Goal: Book appointment/travel/reservation

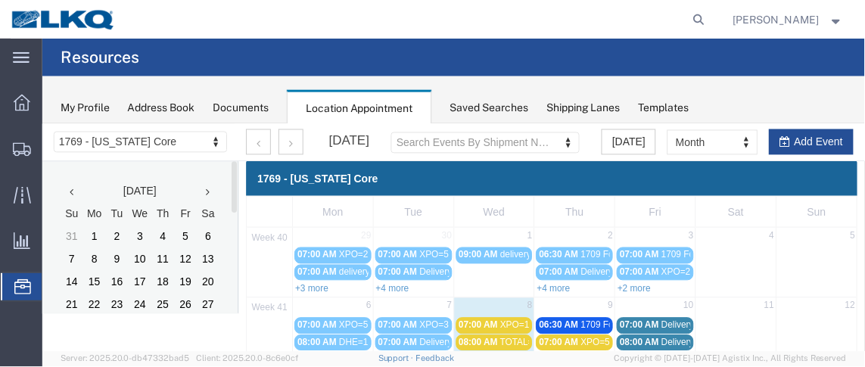
scroll to position [128, 0]
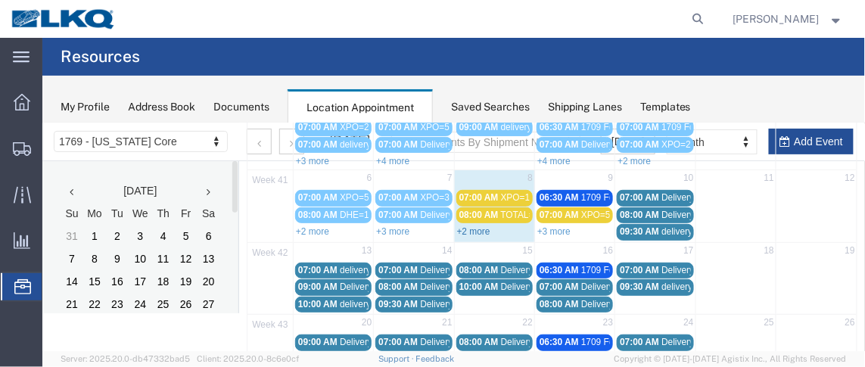
click at [481, 231] on link "+2 more" at bounding box center [472, 231] width 33 height 11
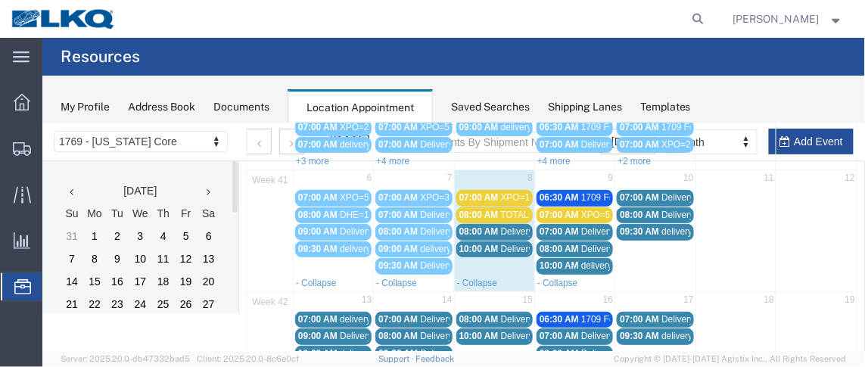
drag, startPoint x: 484, startPoint y: 195, endPoint x: 470, endPoint y: 193, distance: 13.7
click at [470, 193] on span "07:00 AM" at bounding box center [478, 196] width 39 height 11
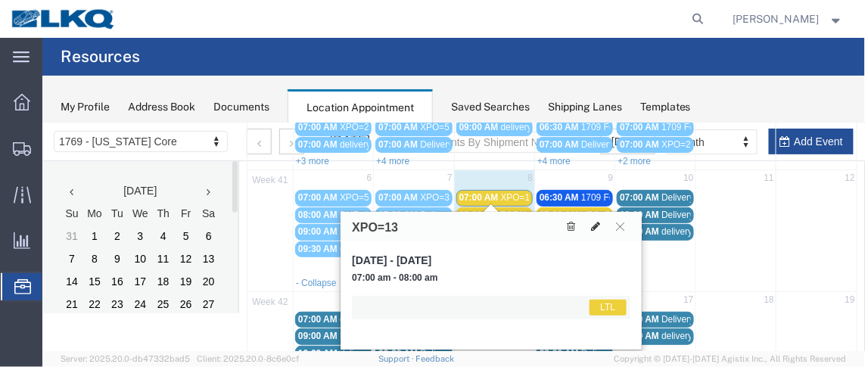
click at [597, 226] on icon at bounding box center [594, 225] width 9 height 11
select select "1"
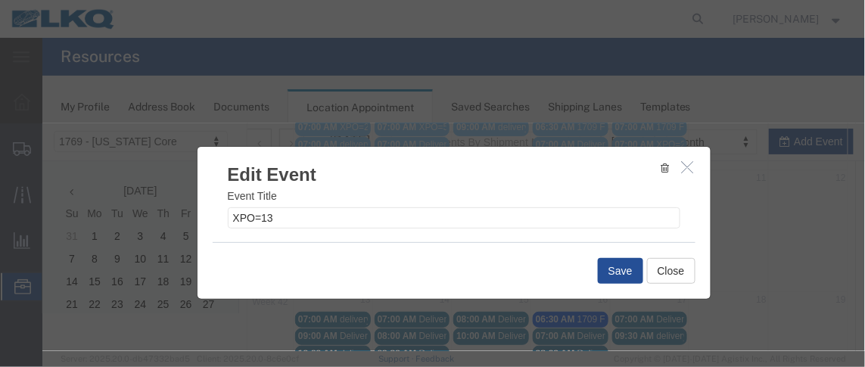
scroll to position [0, 0]
click at [660, 275] on button "Close" at bounding box center [670, 270] width 48 height 26
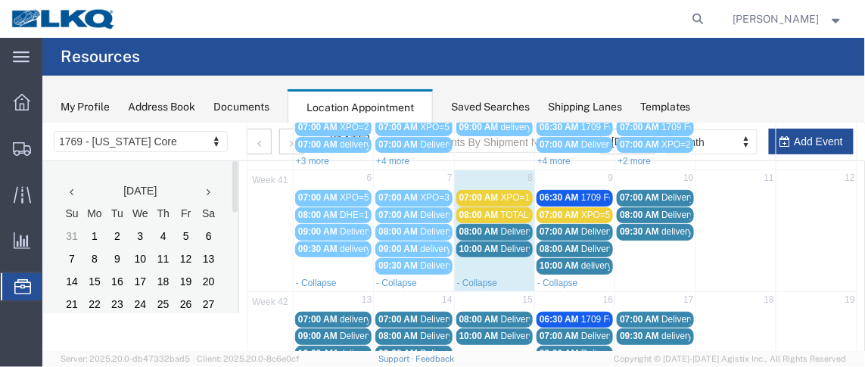
drag, startPoint x: 482, startPoint y: 198, endPoint x: 472, endPoint y: 195, distance: 11.0
click at [472, 195] on span "07:00 AM" at bounding box center [478, 196] width 39 height 11
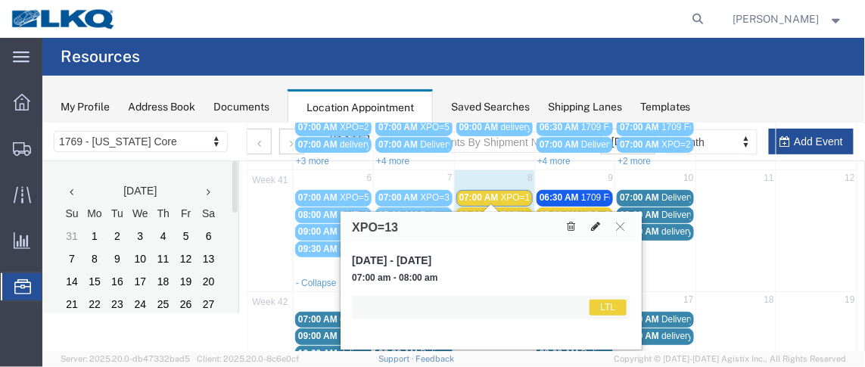
click at [596, 226] on icon at bounding box center [594, 225] width 9 height 11
select select "1"
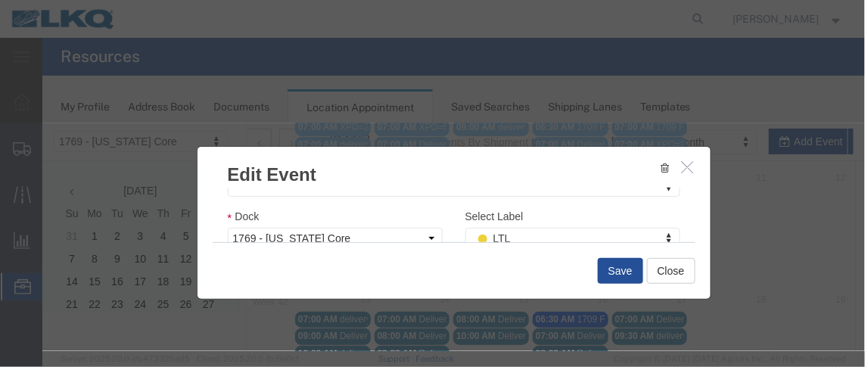
scroll to position [279, 0]
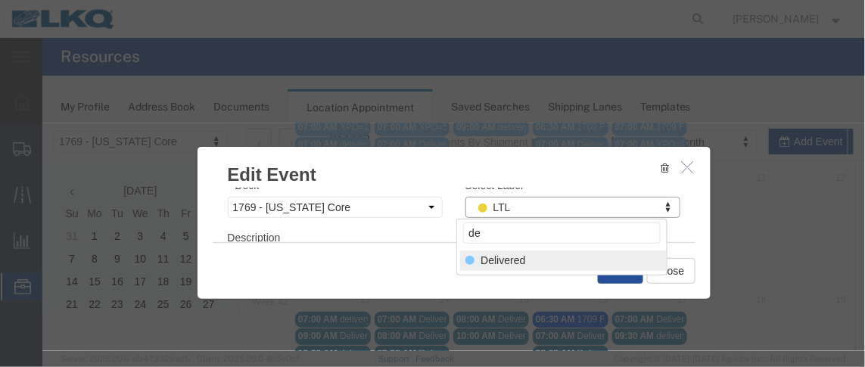
type input "de"
select select "40"
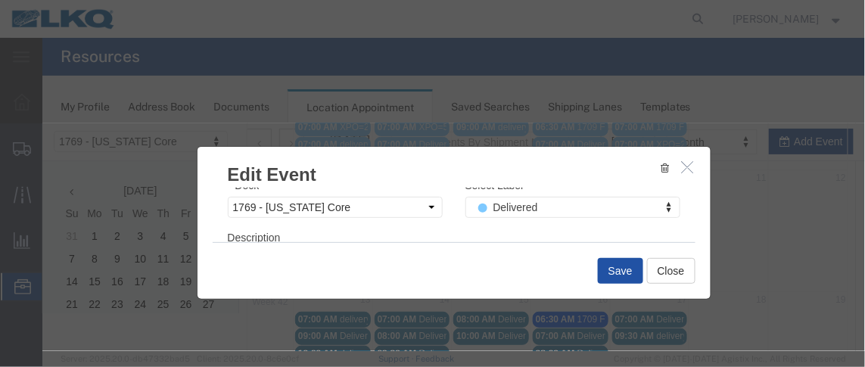
click at [619, 265] on button "Save" at bounding box center [619, 270] width 45 height 26
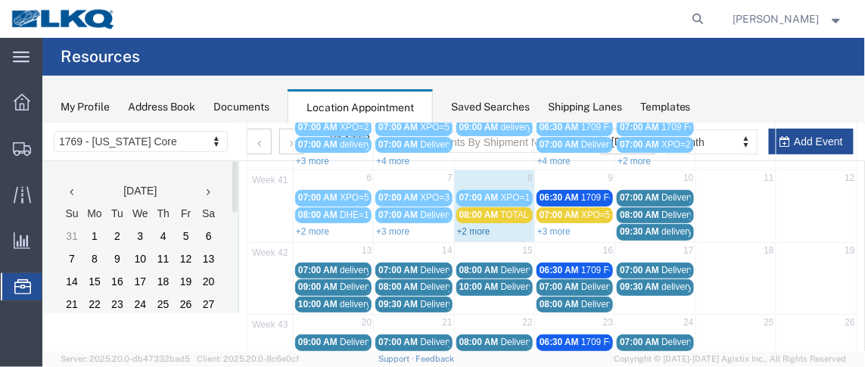
click at [473, 226] on link "+2 more" at bounding box center [472, 231] width 33 height 11
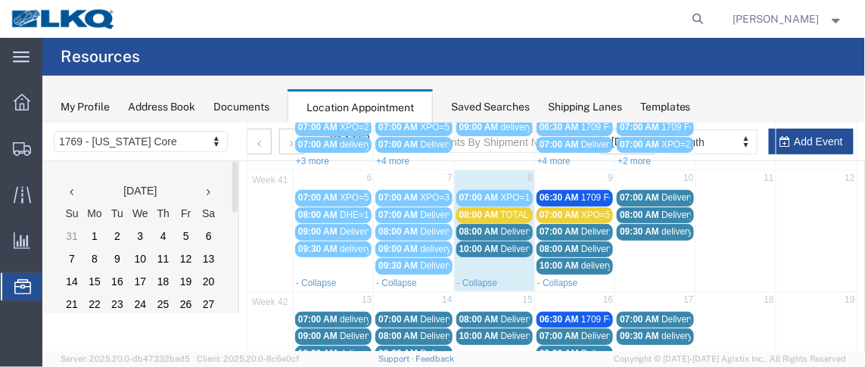
drag, startPoint x: 485, startPoint y: 212, endPoint x: 463, endPoint y: 208, distance: 22.3
click at [463, 209] on span "08:00 AM" at bounding box center [478, 214] width 39 height 11
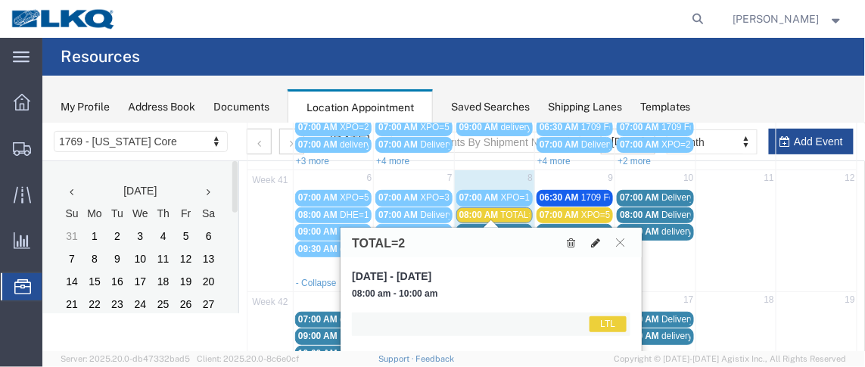
click at [596, 240] on icon at bounding box center [594, 242] width 9 height 11
select select "1"
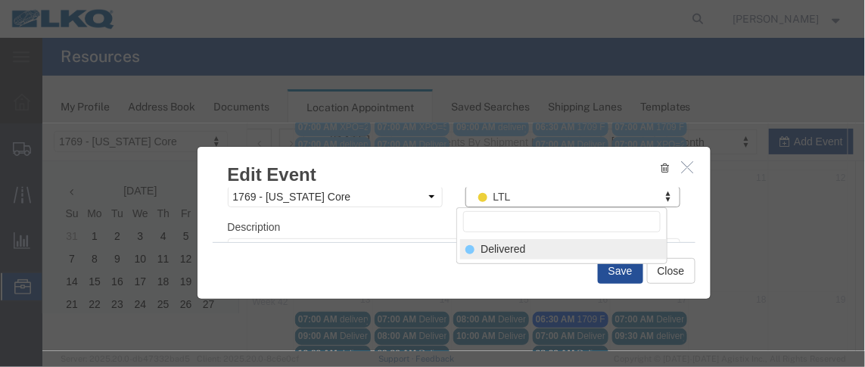
scroll to position [261, 0]
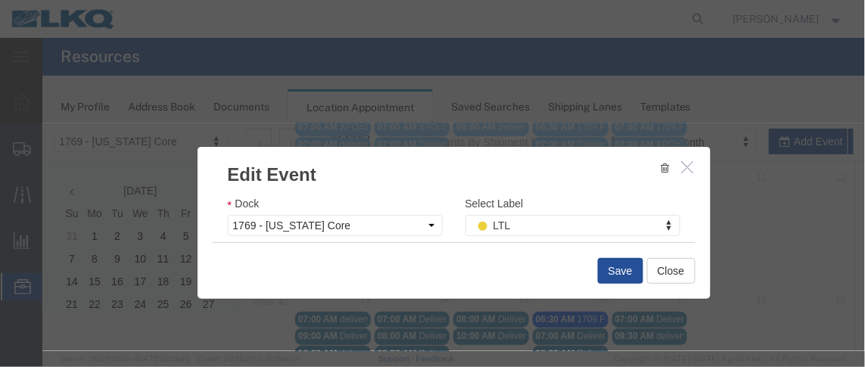
click at [496, 235] on div "Select Label LTL Select Label LTL Transfer LKQ Billed Outbound Loads YEARLY W2W…" at bounding box center [572, 221] width 238 height 52
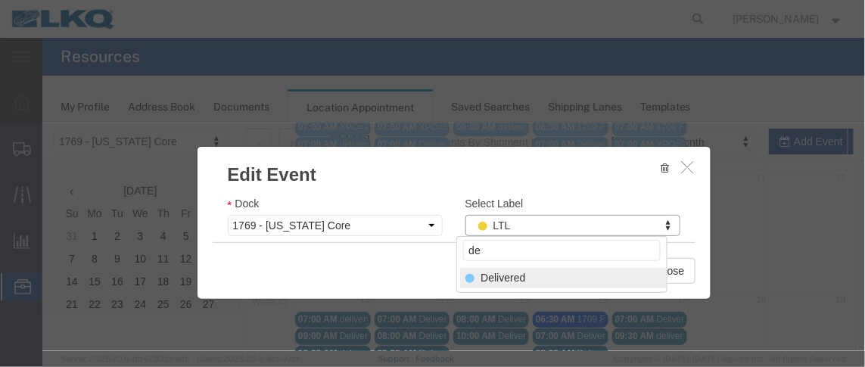
type input "de"
select select "40"
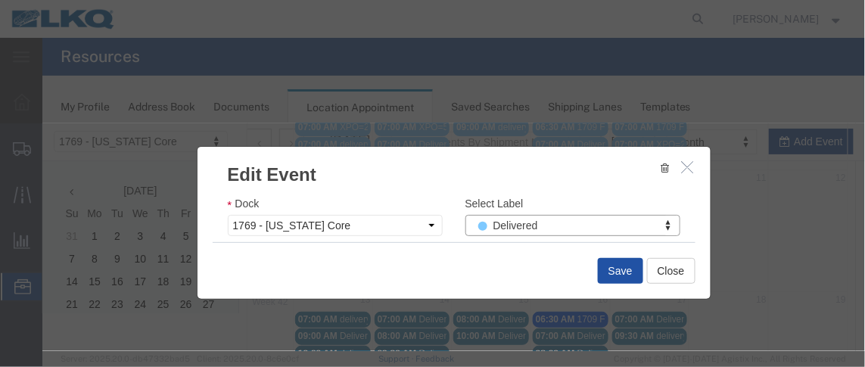
click at [597, 266] on button "Save" at bounding box center [619, 270] width 45 height 26
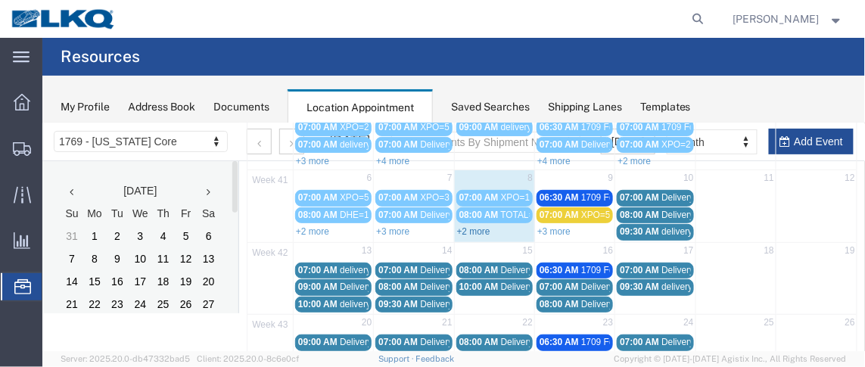
click at [473, 226] on link "+2 more" at bounding box center [472, 231] width 33 height 11
